Goal: Information Seeking & Learning: Learn about a topic

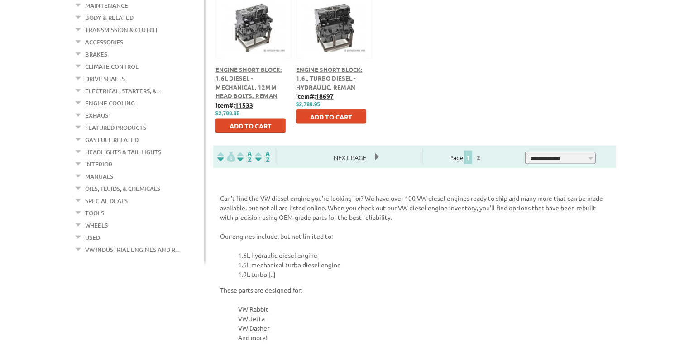
scroll to position [581, 0]
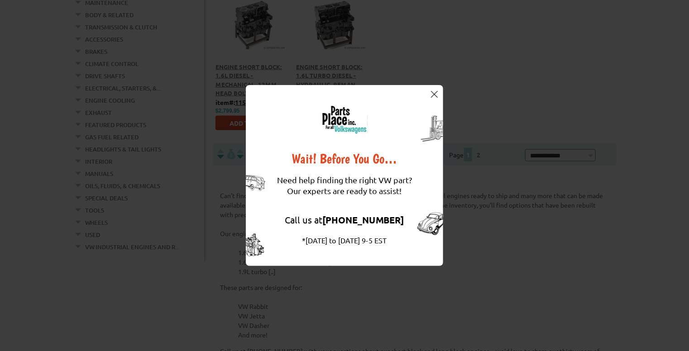
drag, startPoint x: 691, startPoint y: 32, endPoint x: 695, endPoint y: -34, distance: 66.6
click at [429, 95] on button at bounding box center [433, 94] width 9 height 9
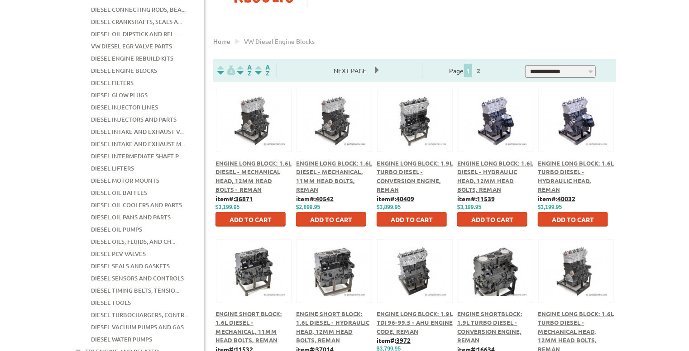
scroll to position [191, 0]
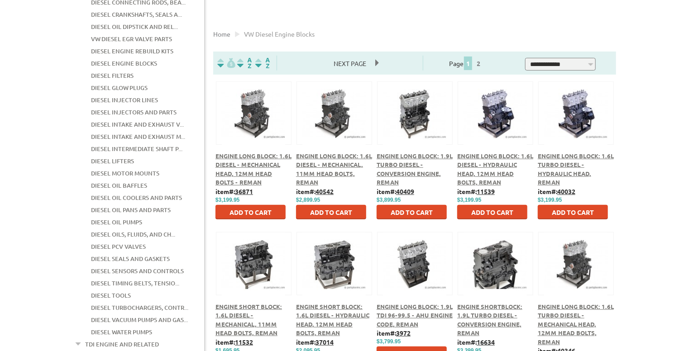
click at [411, 157] on span "Engine Long Block: 1.9L Turbo Diesel - Conversion Engine, Reman" at bounding box center [414, 169] width 76 height 34
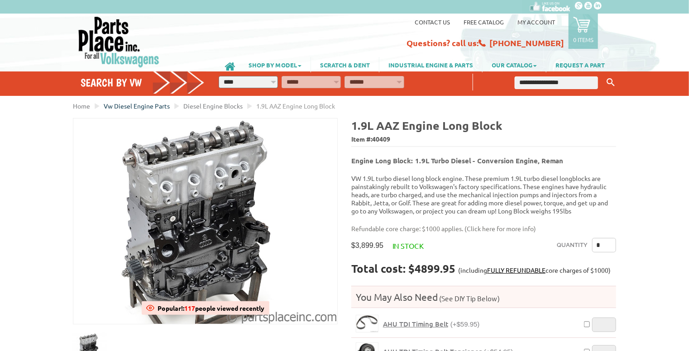
click at [156, 106] on span "Vw Diesel Engine Parts" at bounding box center [137, 106] width 66 height 8
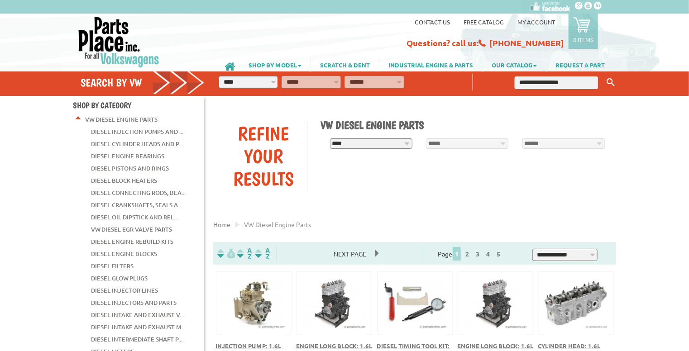
click at [156, 133] on link "Diesel Injection Pumps and ..." at bounding box center [137, 132] width 92 height 12
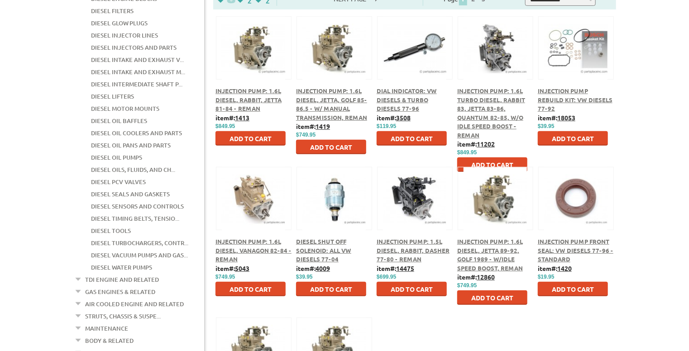
scroll to position [256, 0]
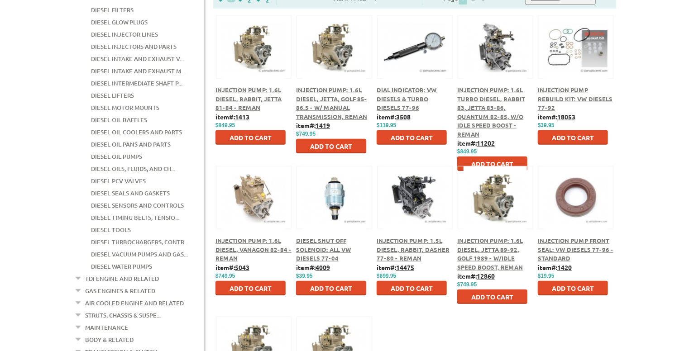
drag, startPoint x: 692, startPoint y: 46, endPoint x: 695, endPoint y: 155, distance: 109.1
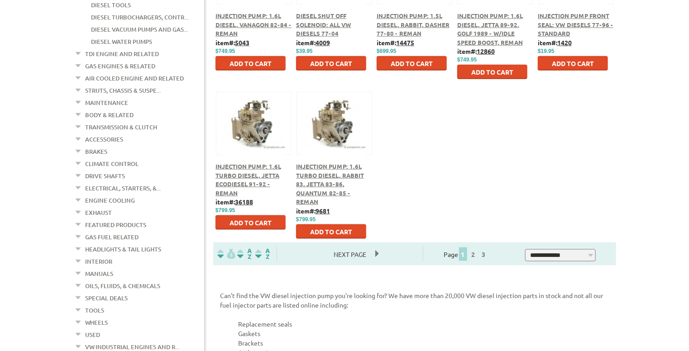
scroll to position [482, 0]
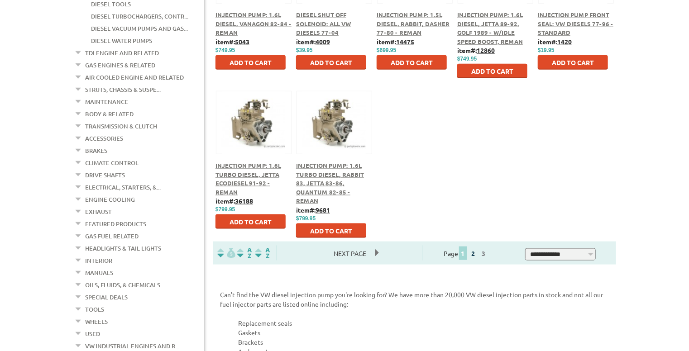
click at [477, 254] on link "2" at bounding box center [473, 253] width 8 height 8
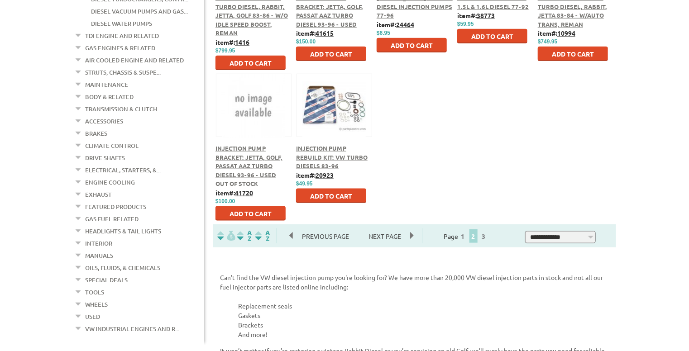
scroll to position [503, 0]
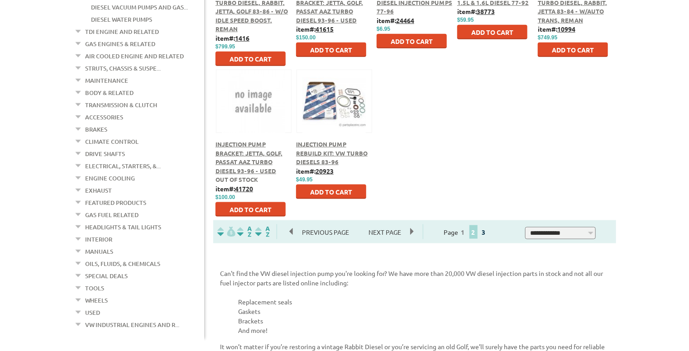
click at [488, 234] on link "3" at bounding box center [484, 232] width 8 height 8
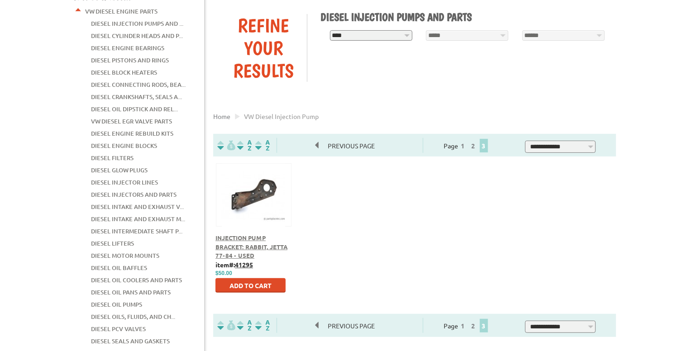
scroll to position [283, 0]
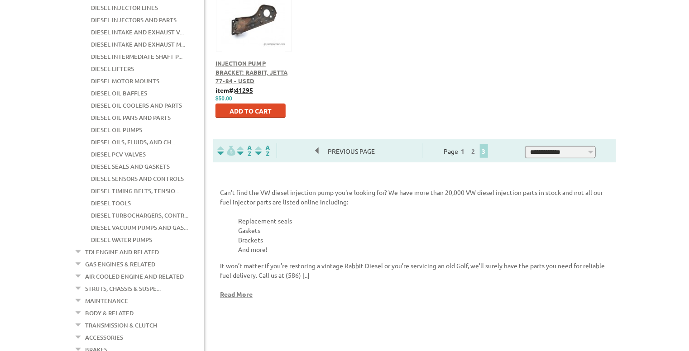
drag, startPoint x: 0, startPoint y: 0, endPoint x: 693, endPoint y: 132, distance: 705.6
click at [138, 14] on link "Diesel Injectors and Parts" at bounding box center [134, 20] width 86 height 12
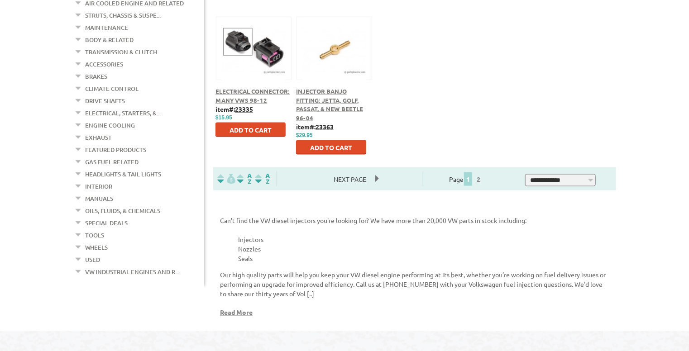
scroll to position [567, 0]
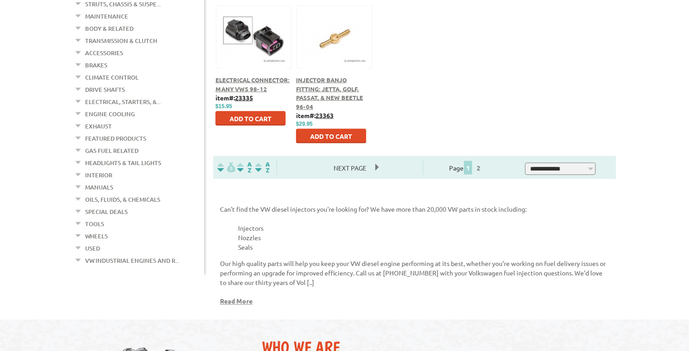
click at [120, 35] on link "Transmission & Clutch" at bounding box center [121, 41] width 72 height 12
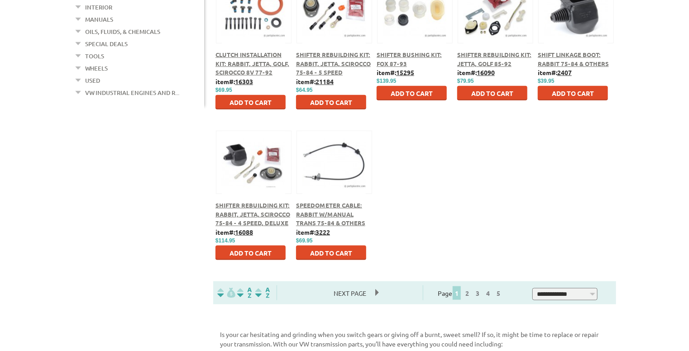
scroll to position [445, 0]
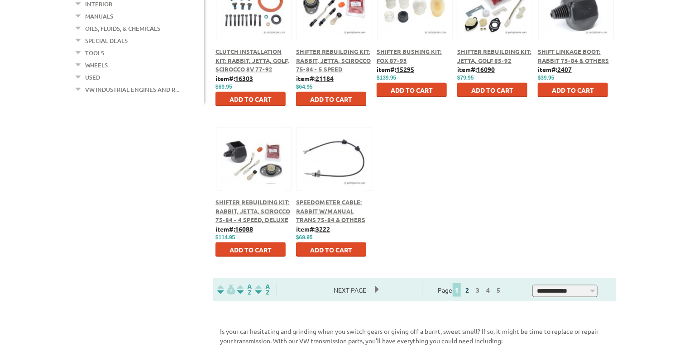
click at [471, 292] on link "2" at bounding box center [467, 290] width 8 height 8
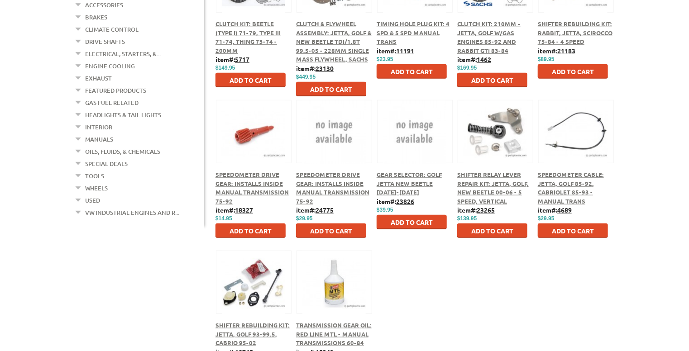
scroll to position [353, 0]
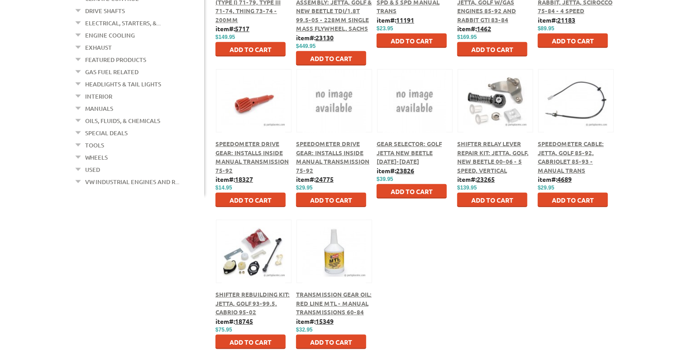
drag, startPoint x: 692, startPoint y: 38, endPoint x: 695, endPoint y: 177, distance: 139.9
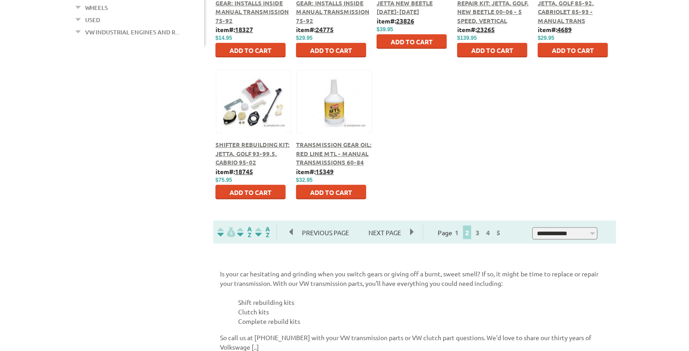
scroll to position [504, 0]
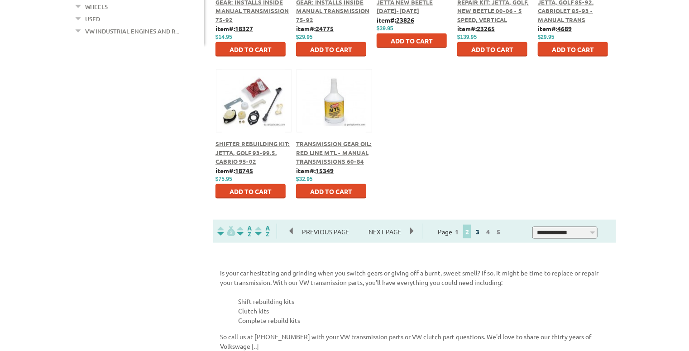
click at [481, 236] on link "3" at bounding box center [477, 232] width 8 height 8
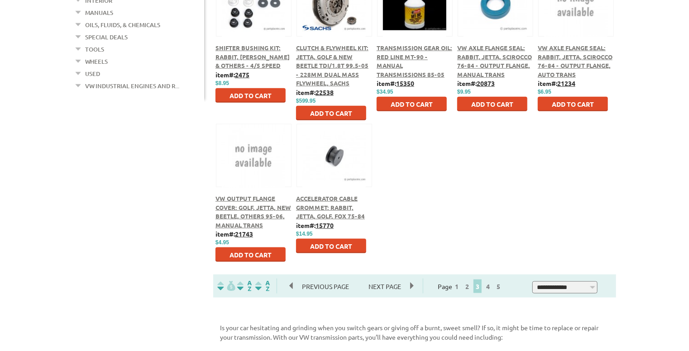
scroll to position [450, 0]
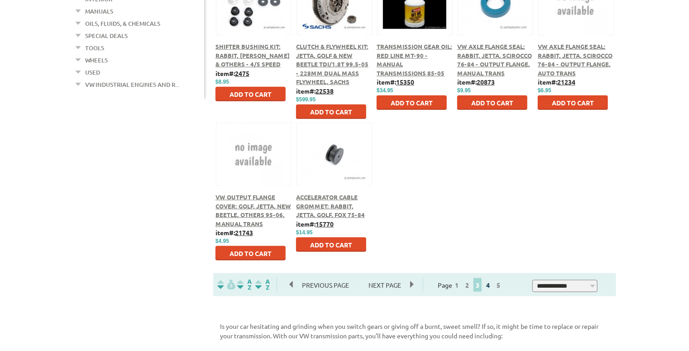
click at [492, 286] on link "4" at bounding box center [488, 285] width 8 height 8
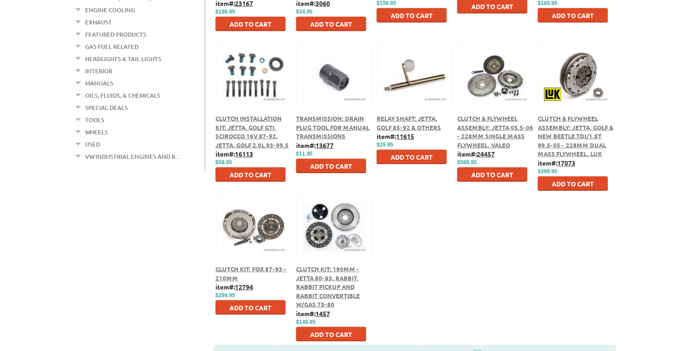
scroll to position [510, 0]
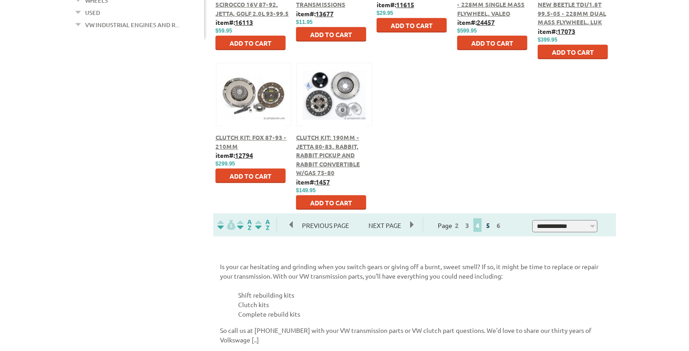
click at [492, 228] on link "5" at bounding box center [488, 225] width 8 height 8
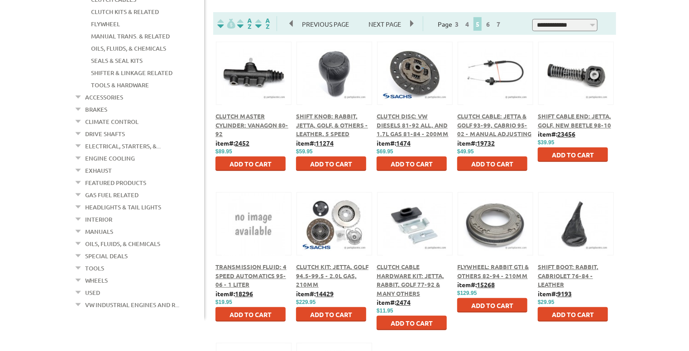
scroll to position [232, 0]
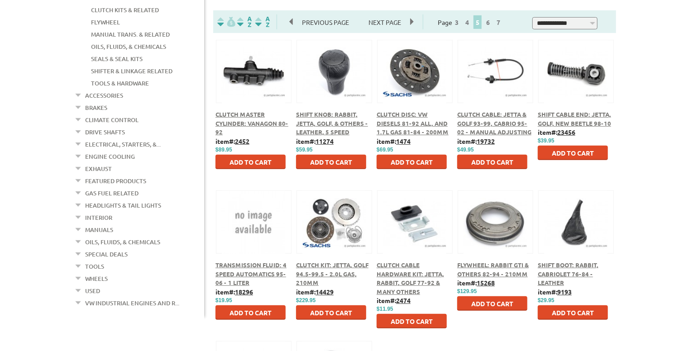
drag, startPoint x: 692, startPoint y: 20, endPoint x: 695, endPoint y: 104, distance: 83.8
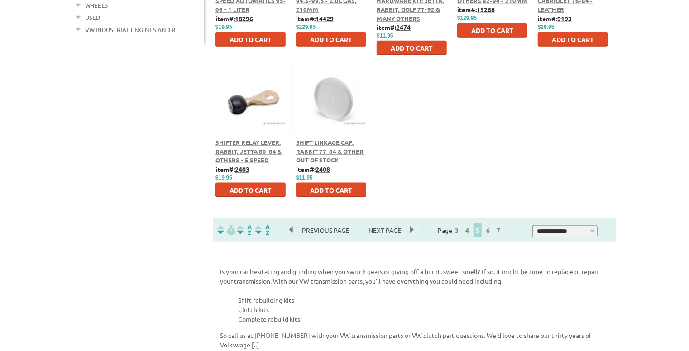
scroll to position [509, 0]
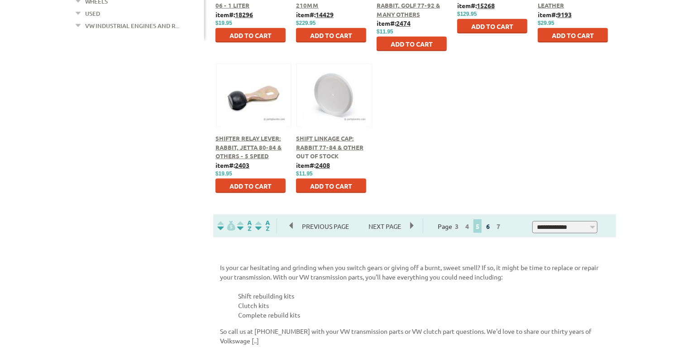
click at [492, 227] on link "6" at bounding box center [488, 226] width 8 height 8
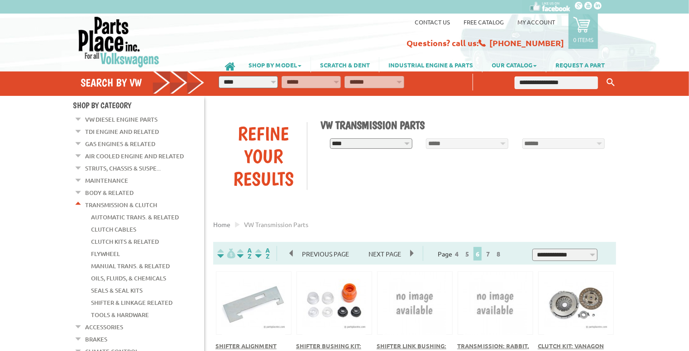
scroll to position [126, 0]
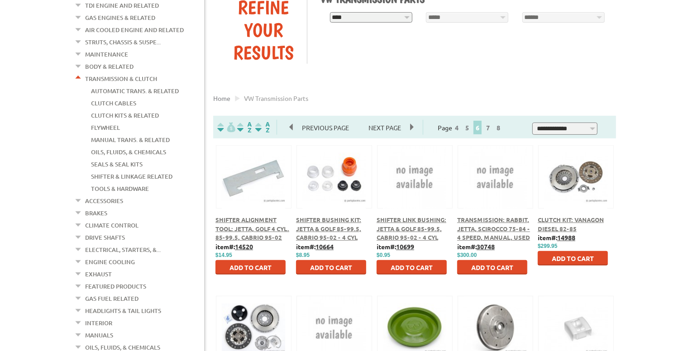
drag, startPoint x: 693, startPoint y: 19, endPoint x: 695, endPoint y: 89, distance: 70.2
click at [688, 89] on html "VW Diesel Engine Parts Diesel Cylinder Heads and Parts Diesel Timing Belts, Ten…" at bounding box center [344, 49] width 689 height 351
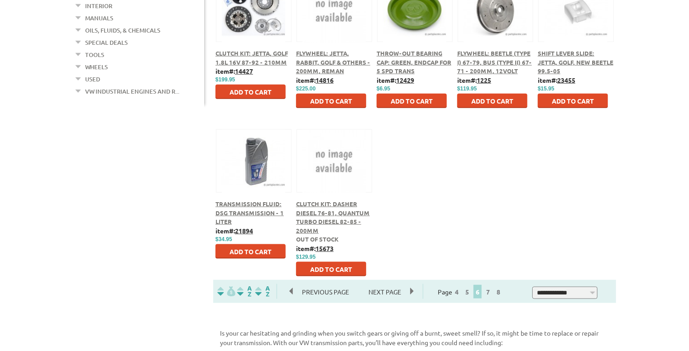
scroll to position [449, 0]
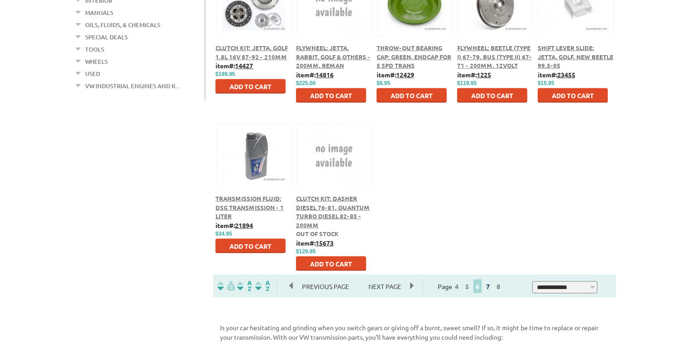
click at [492, 289] on link "7" at bounding box center [488, 286] width 8 height 8
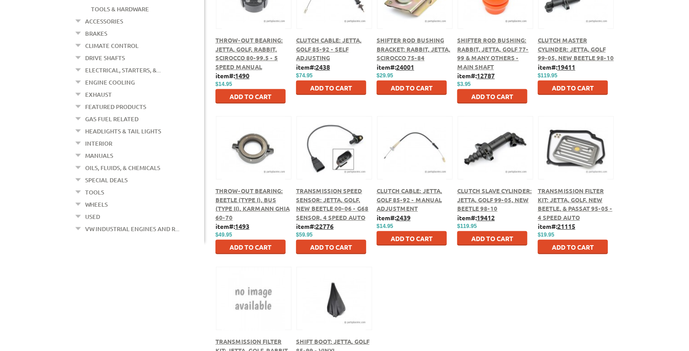
scroll to position [304, 0]
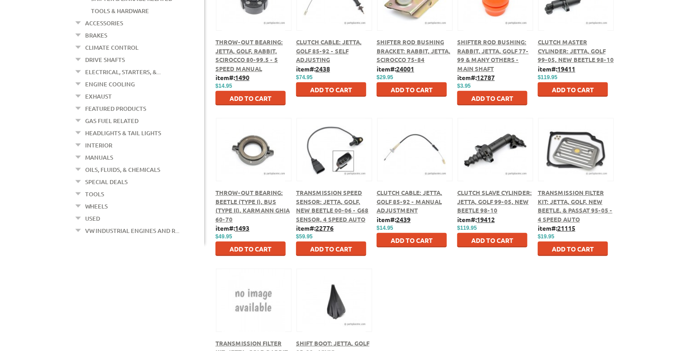
click at [145, 127] on link "Headlights & Tail Lights" at bounding box center [123, 133] width 76 height 12
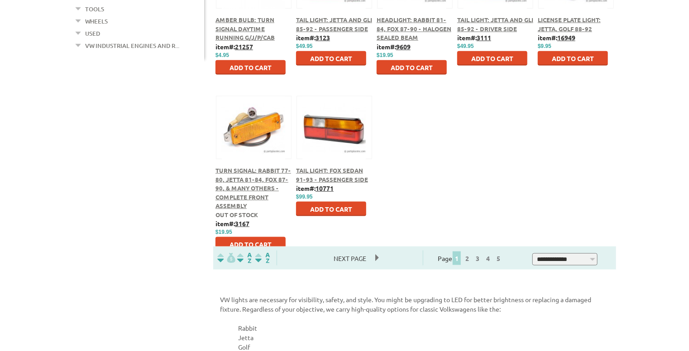
scroll to position [478, 0]
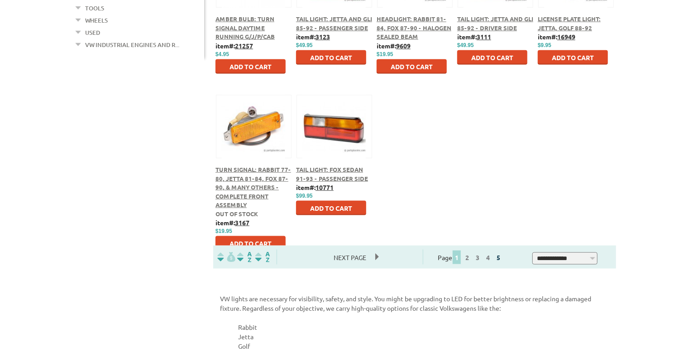
click at [502, 257] on link "5" at bounding box center [498, 257] width 8 height 8
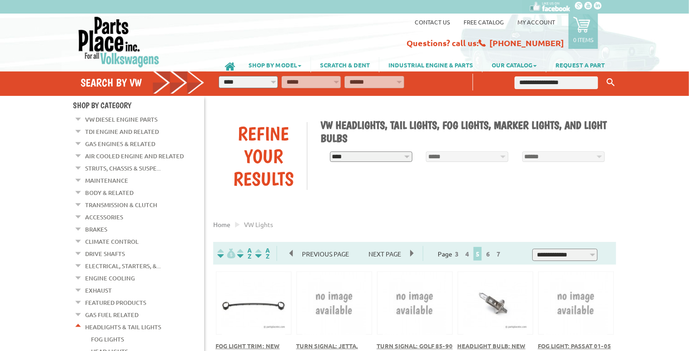
click at [115, 190] on link "Body & Related" at bounding box center [109, 193] width 48 height 12
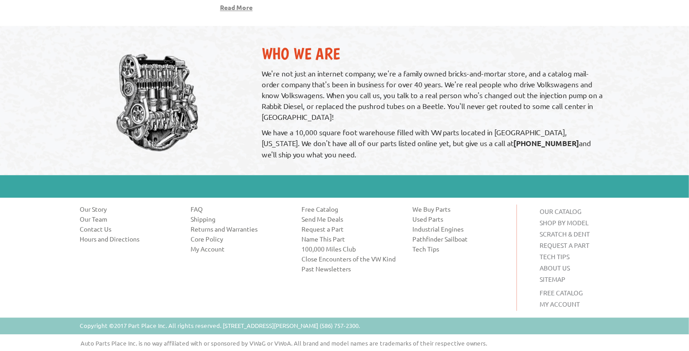
scroll to position [1014, 0]
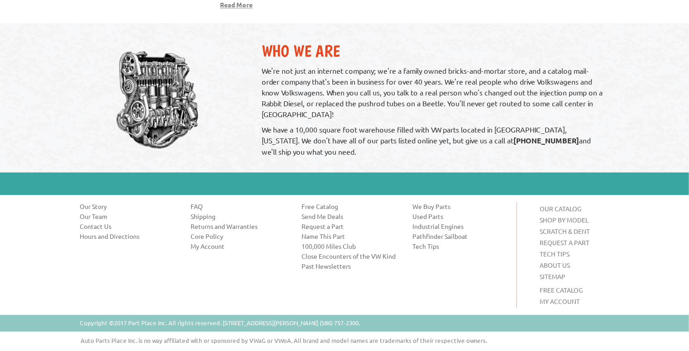
click at [116, 238] on link "Hours and Directions" at bounding box center [128, 236] width 97 height 9
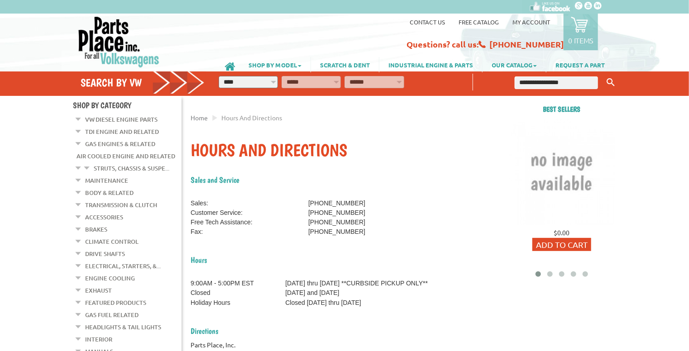
drag, startPoint x: 691, startPoint y: 33, endPoint x: 691, endPoint y: 64, distance: 31.2
click at [688, 64] on html "VW Diesel Engine Parts Diesel Cylinder Heads and Parts Diesel Timing Belts, Ten…" at bounding box center [344, 175] width 689 height 351
click at [144, 129] on link "TDI Engine and Related" at bounding box center [122, 132] width 74 height 12
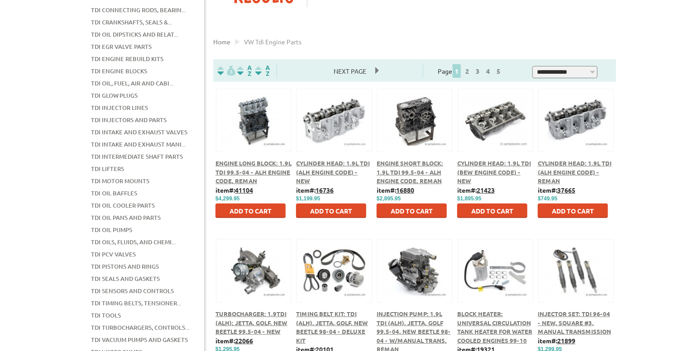
scroll to position [187, 0]
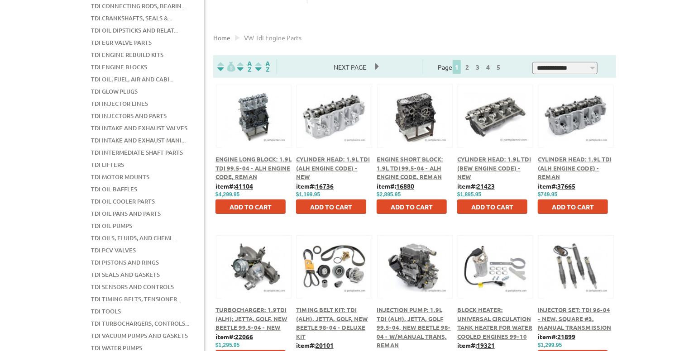
click at [337, 166] on span "Cylinder Head: 1.9L TDI (ALH Engine Code) - New" at bounding box center [333, 167] width 74 height 25
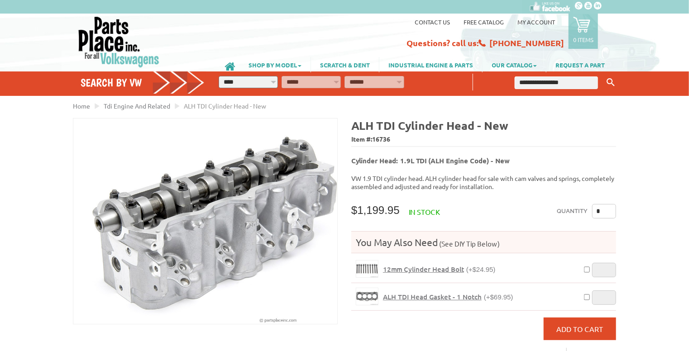
drag, startPoint x: 692, startPoint y: 18, endPoint x: 691, endPoint y: 48, distance: 29.9
click at [688, 48] on html "VW Diesel Engine Parts Diesel Cylinder Heads and Parts Diesel Timing Belts, Ten…" at bounding box center [344, 175] width 689 height 351
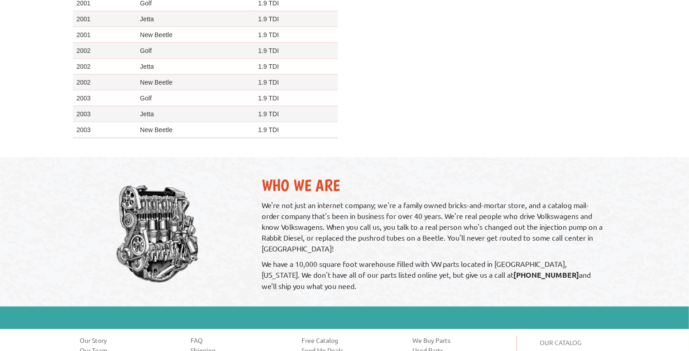
scroll to position [550, 0]
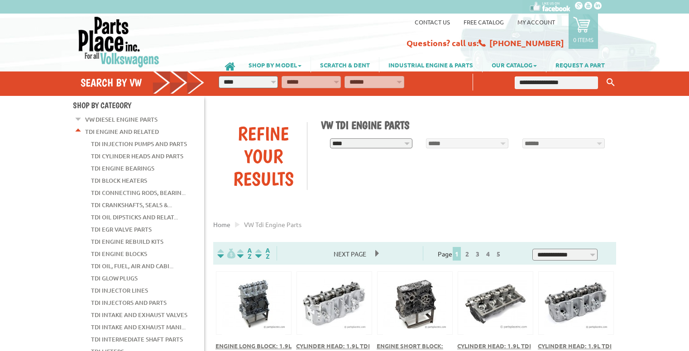
scroll to position [187, 0]
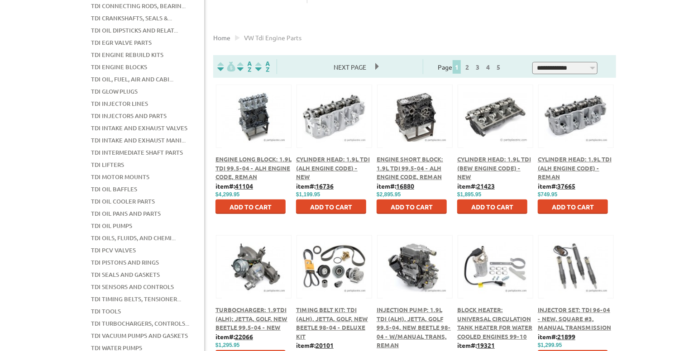
click at [419, 167] on span "Engine Short Block: 1.9L TDI 99.5-04 - ALH Engine Code, Reman" at bounding box center [409, 167] width 67 height 25
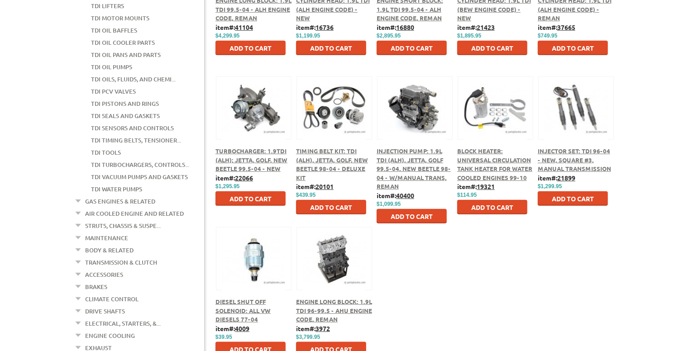
scroll to position [348, 0]
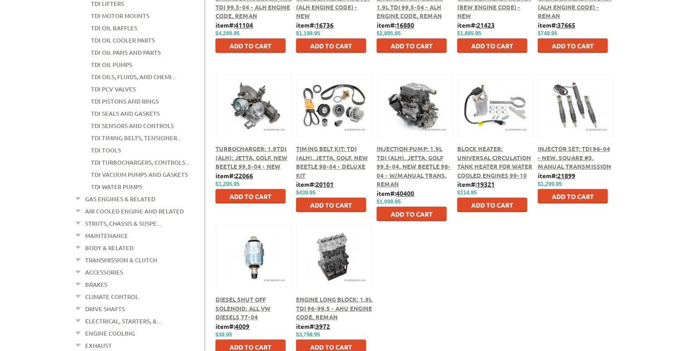
click at [252, 114] on div at bounding box center [253, 96] width 75 height 42
click at [252, 154] on div "Turbocharger: 1.9TDI (ALH); Jetta, Golf, New Beetle 99.5-04 - New" at bounding box center [253, 157] width 76 height 27
click at [274, 149] on span "Turbocharger: 1.9TDI (ALH); Jetta, Golf, New Beetle 99.5-04 - New" at bounding box center [251, 157] width 72 height 25
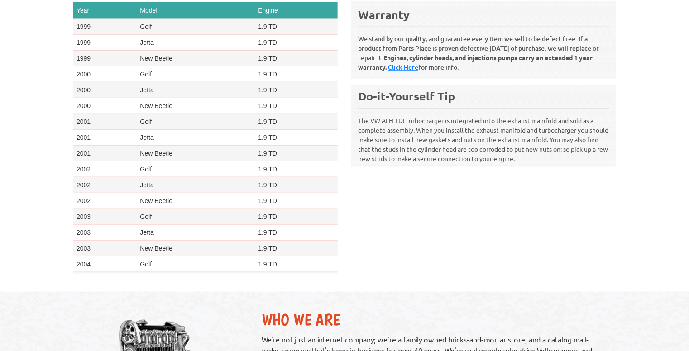
scroll to position [398, 0]
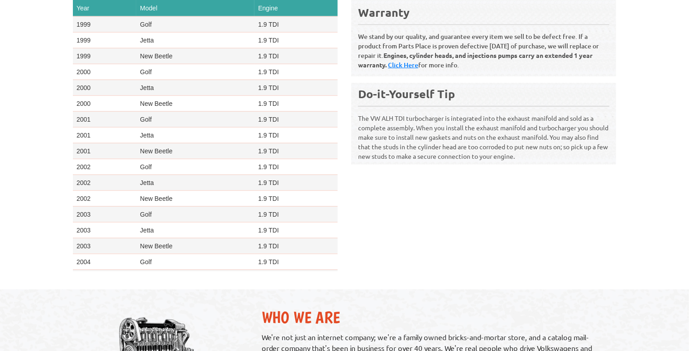
drag, startPoint x: 695, startPoint y: 76, endPoint x: 693, endPoint y: 102, distance: 25.4
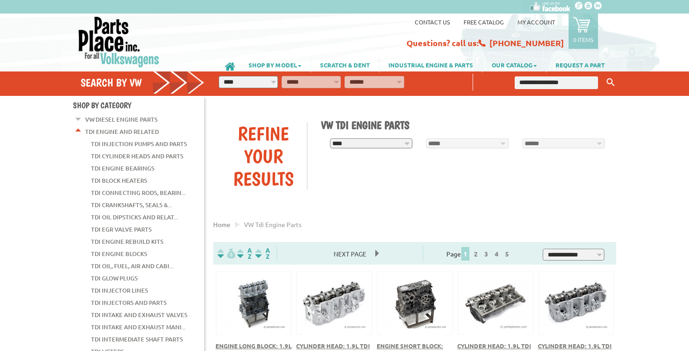
scroll to position [348, 0]
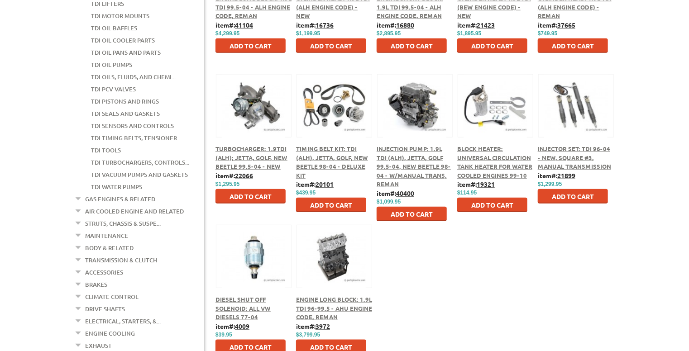
click at [605, 149] on span "Injector Set: TDI 96-04 - New, Square #3, Manual Transmission" at bounding box center [574, 157] width 73 height 25
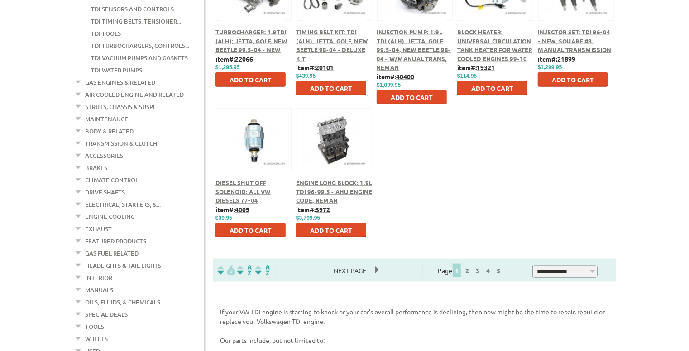
scroll to position [466, 0]
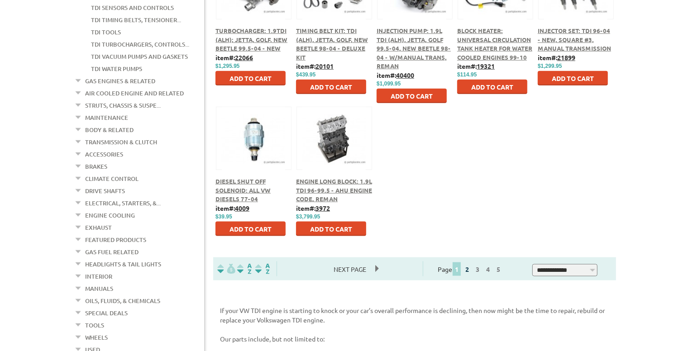
click at [471, 271] on link "2" at bounding box center [467, 269] width 8 height 8
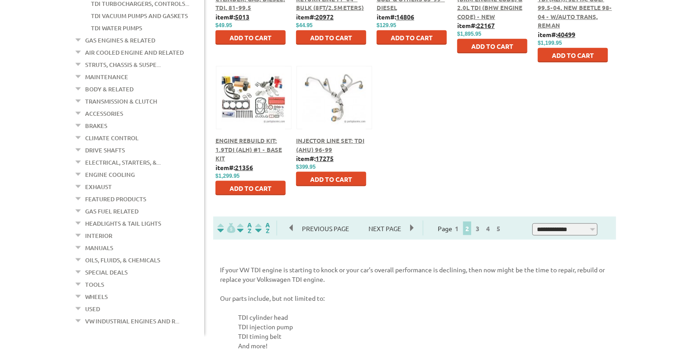
scroll to position [529, 0]
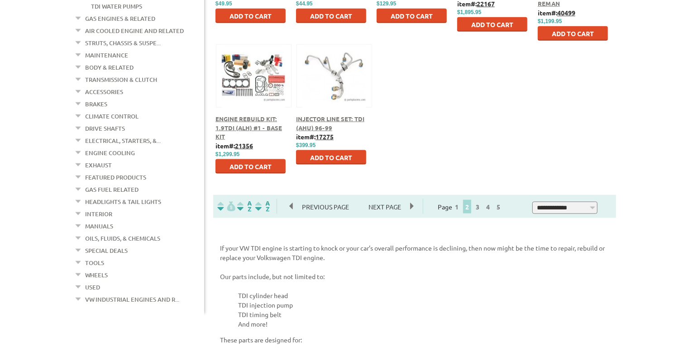
drag, startPoint x: 695, startPoint y: 33, endPoint x: 691, endPoint y: 196, distance: 163.4
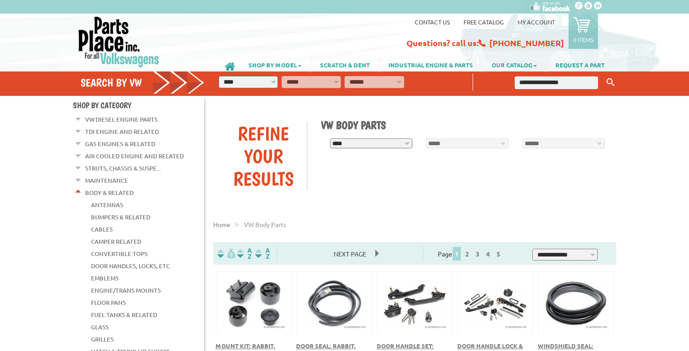
scroll to position [1014, 0]
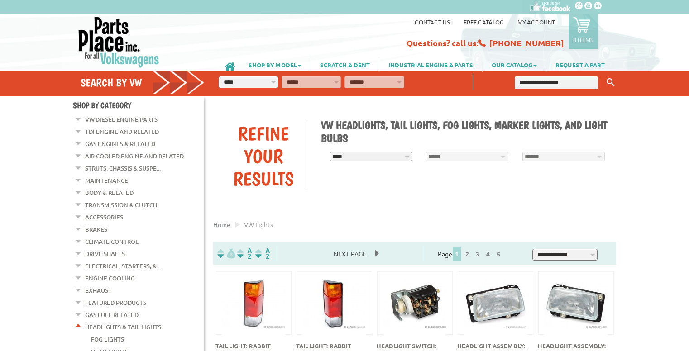
scroll to position [478, 0]
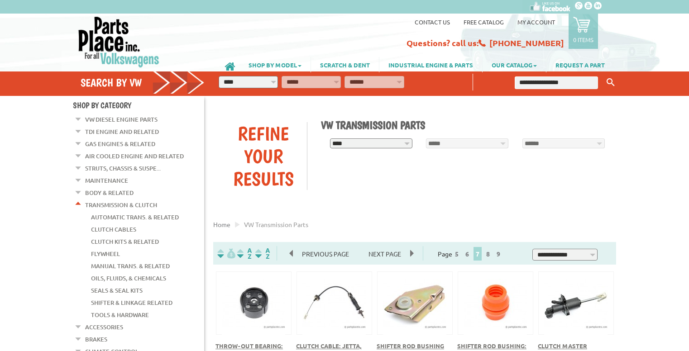
scroll to position [300, 0]
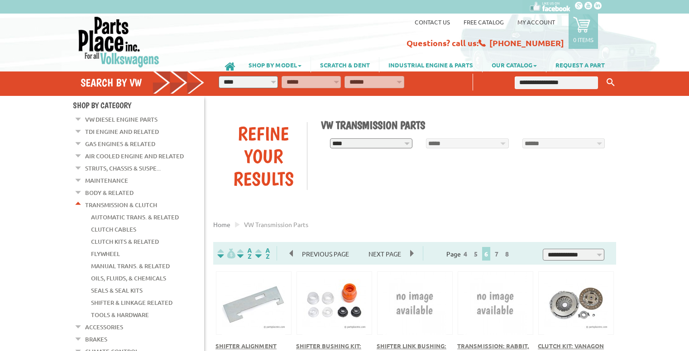
scroll to position [444, 0]
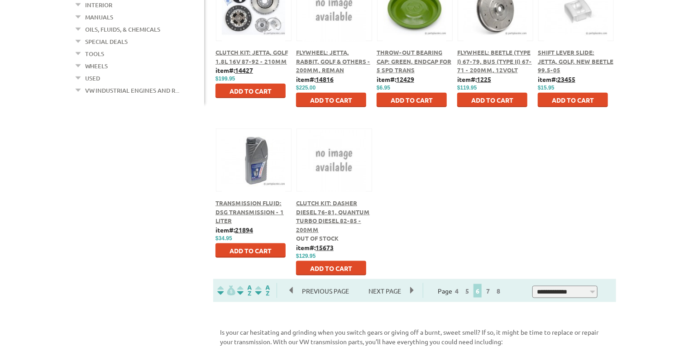
click at [97, 60] on link "Wheels" at bounding box center [96, 66] width 23 height 12
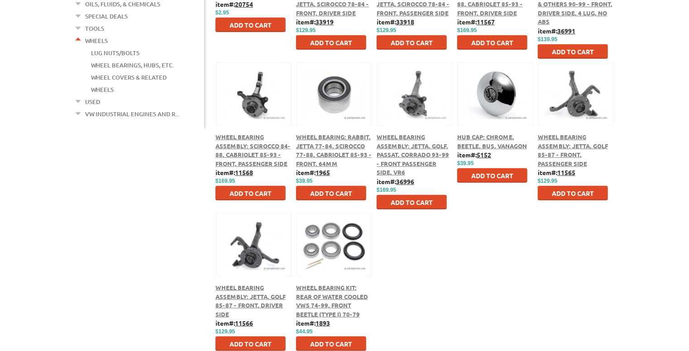
scroll to position [369, 0]
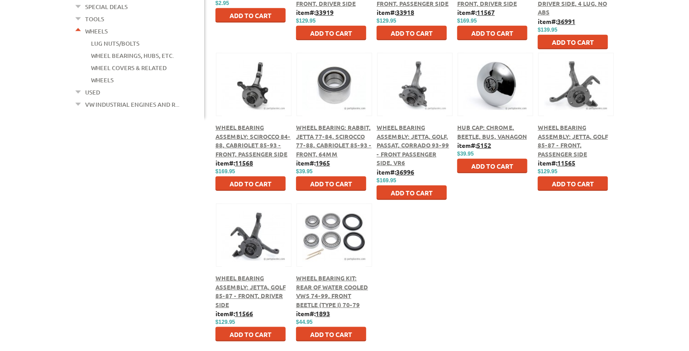
click at [93, 86] on link "Used" at bounding box center [92, 92] width 15 height 12
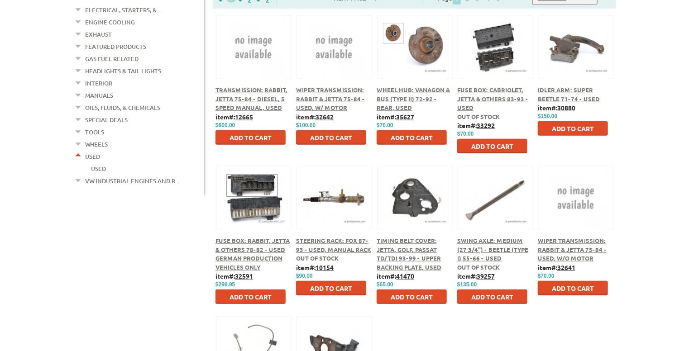
scroll to position [224, 0]
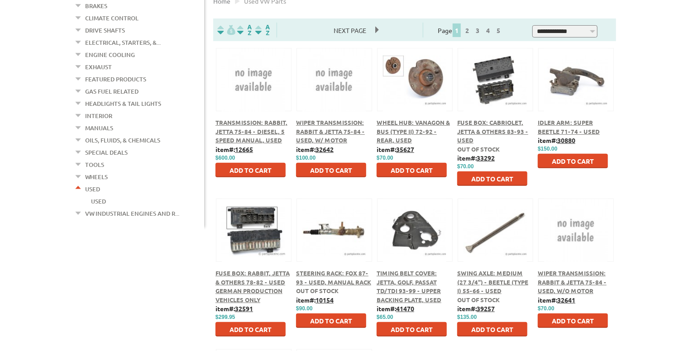
click at [152, 208] on link "VW Industrial Engines and R..." at bounding box center [132, 214] width 94 height 12
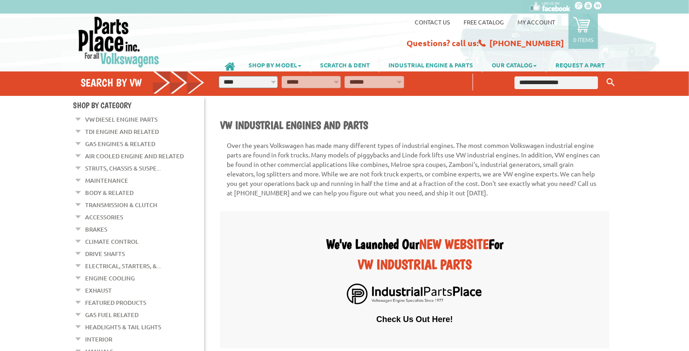
click at [130, 130] on link "TDI Engine and Related" at bounding box center [122, 132] width 74 height 12
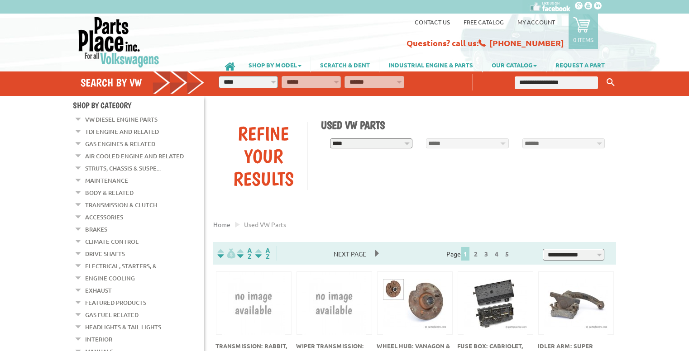
scroll to position [224, 0]
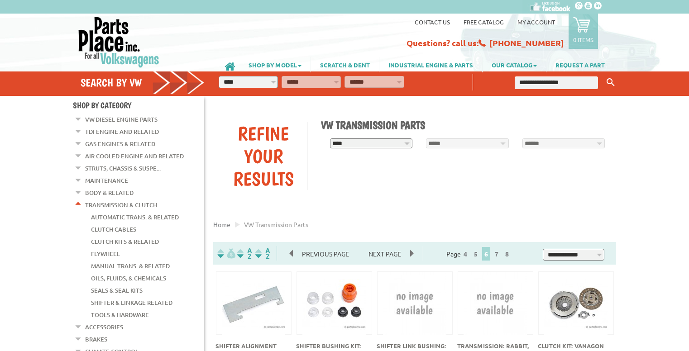
scroll to position [444, 0]
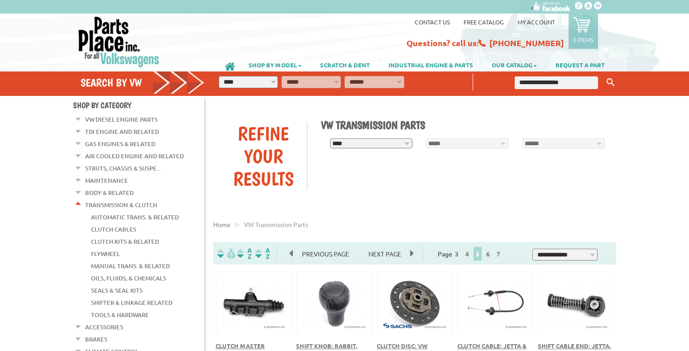
scroll to position [509, 0]
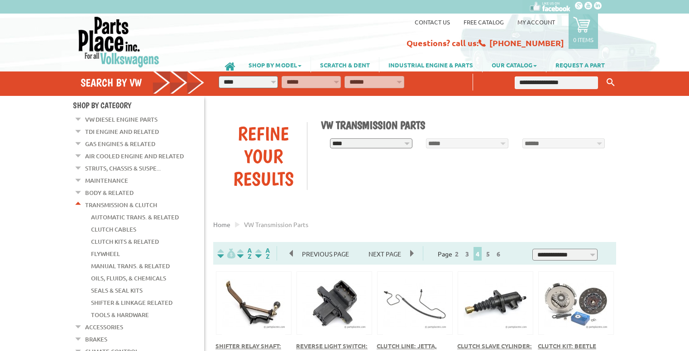
scroll to position [510, 0]
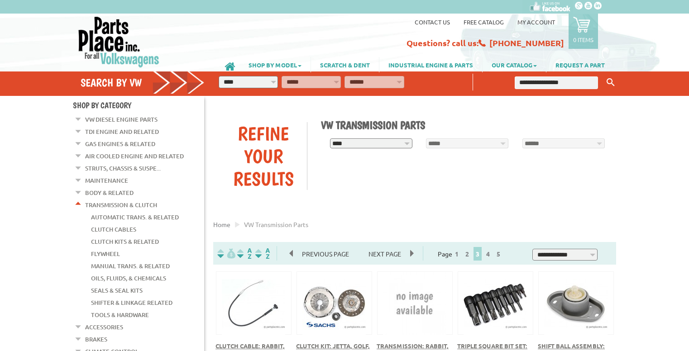
scroll to position [446, 0]
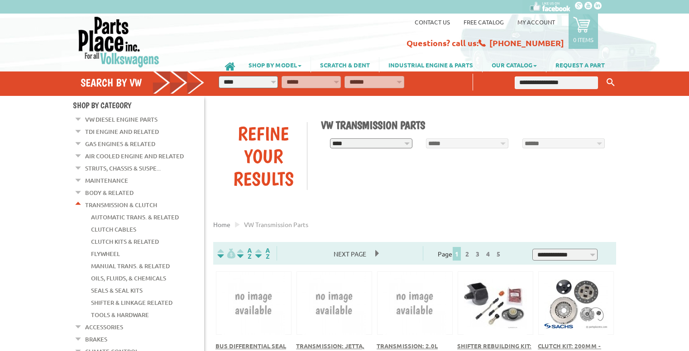
scroll to position [445, 0]
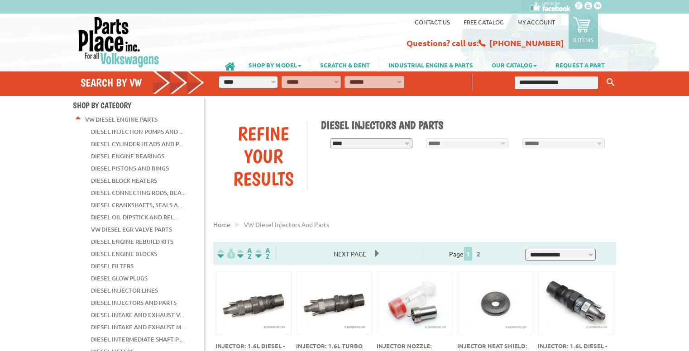
scroll to position [567, 0]
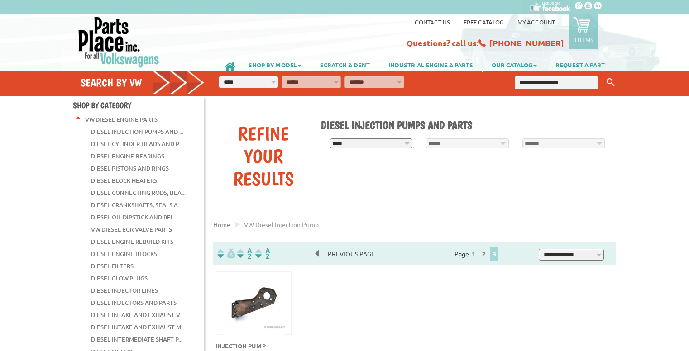
scroll to position [283, 0]
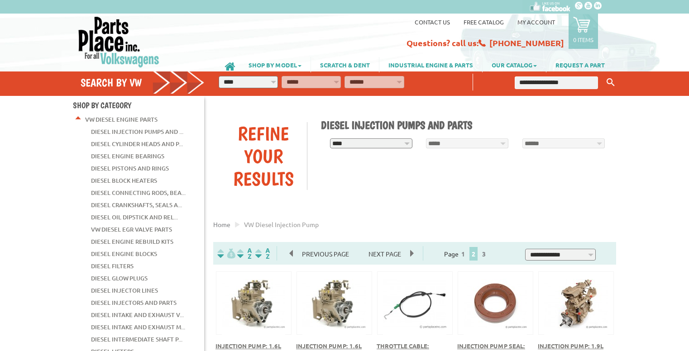
scroll to position [503, 0]
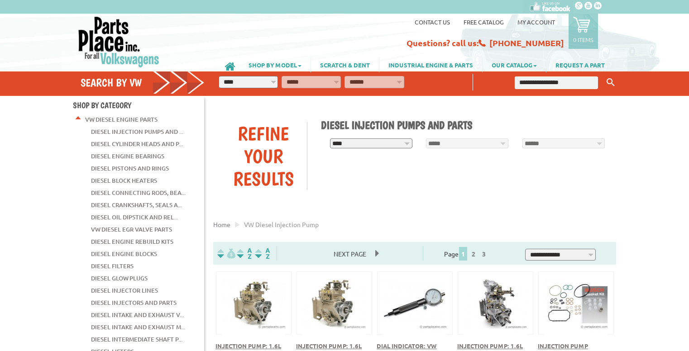
scroll to position [482, 0]
